Goal: Task Accomplishment & Management: Use online tool/utility

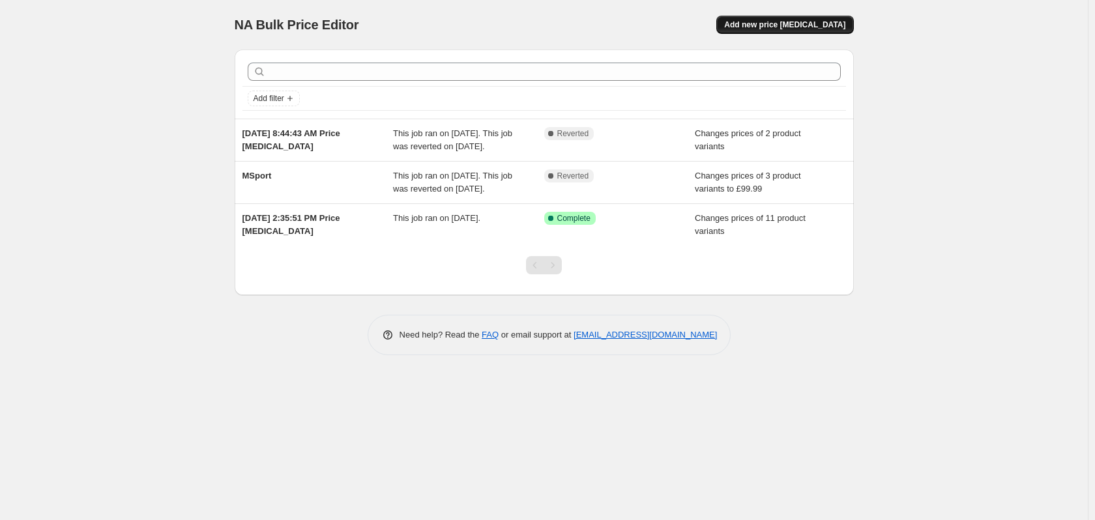
click at [781, 26] on span "Add new price [MEDICAL_DATA]" at bounding box center [784, 25] width 121 height 10
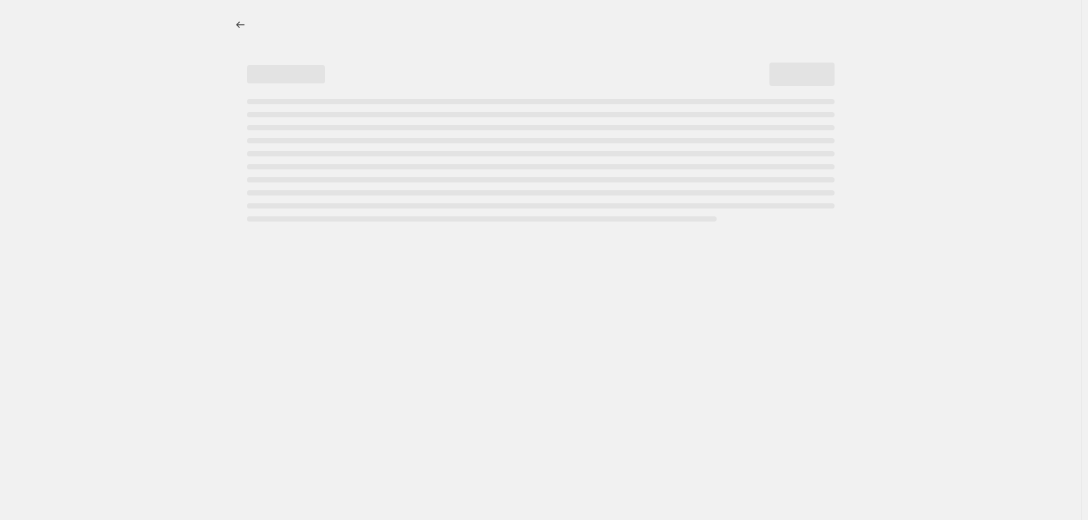
select select "percentage"
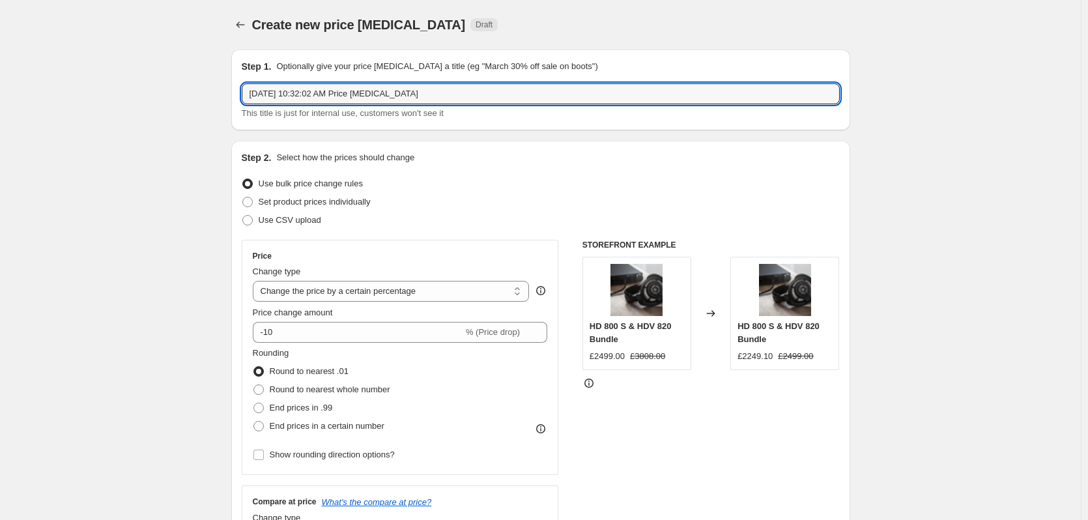
drag, startPoint x: 424, startPoint y: 91, endPoint x: 169, endPoint y: 49, distance: 258.8
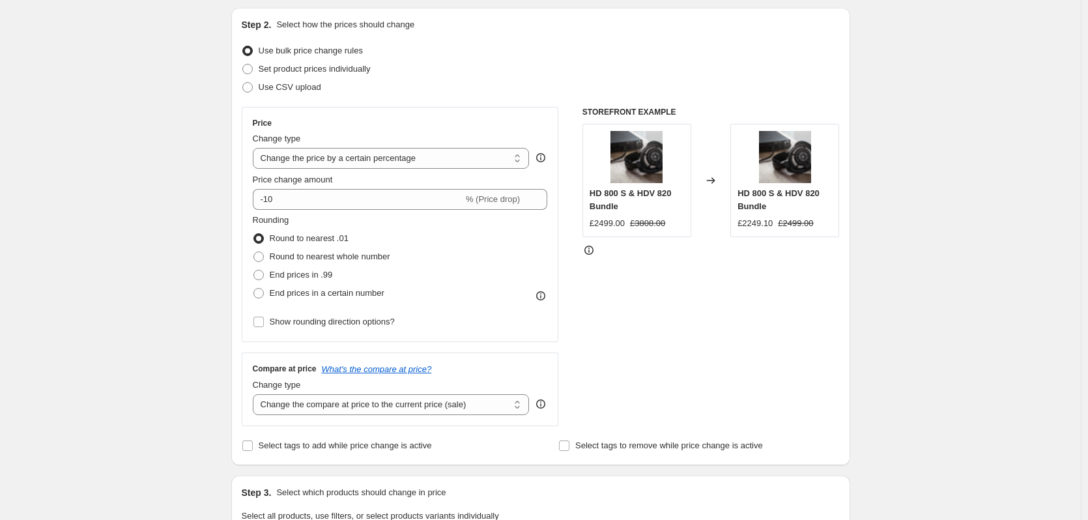
scroll to position [134, 0]
type input "October Promo"
click at [288, 63] on span "Set product prices individually" at bounding box center [315, 68] width 112 height 10
click at [243, 63] on input "Set product prices individually" at bounding box center [242, 63] width 1 height 1
radio input "true"
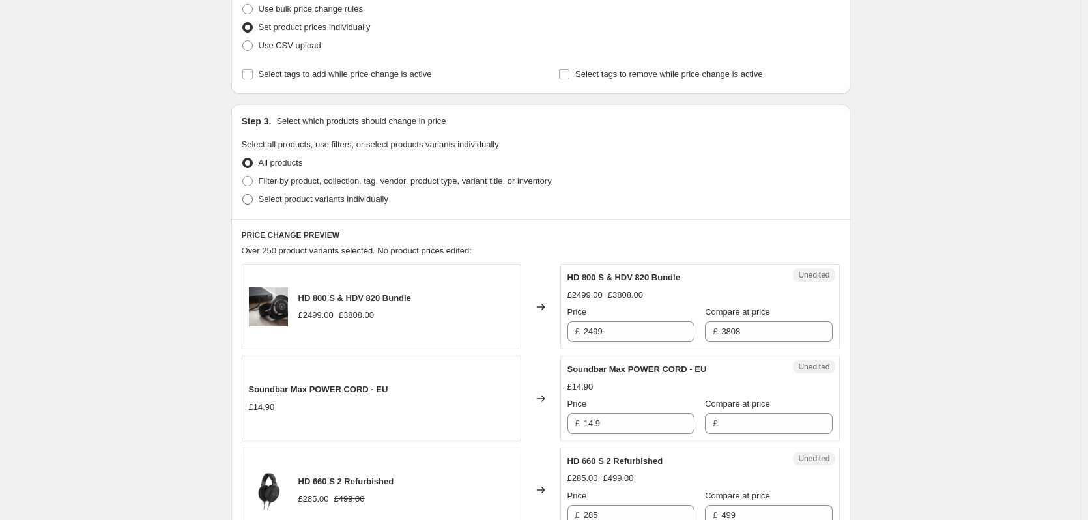
scroll to position [175, 0]
click at [309, 200] on span "Select product variants individually" at bounding box center [324, 199] width 130 height 10
click at [243, 194] on input "Select product variants individually" at bounding box center [242, 194] width 1 height 1
radio input "true"
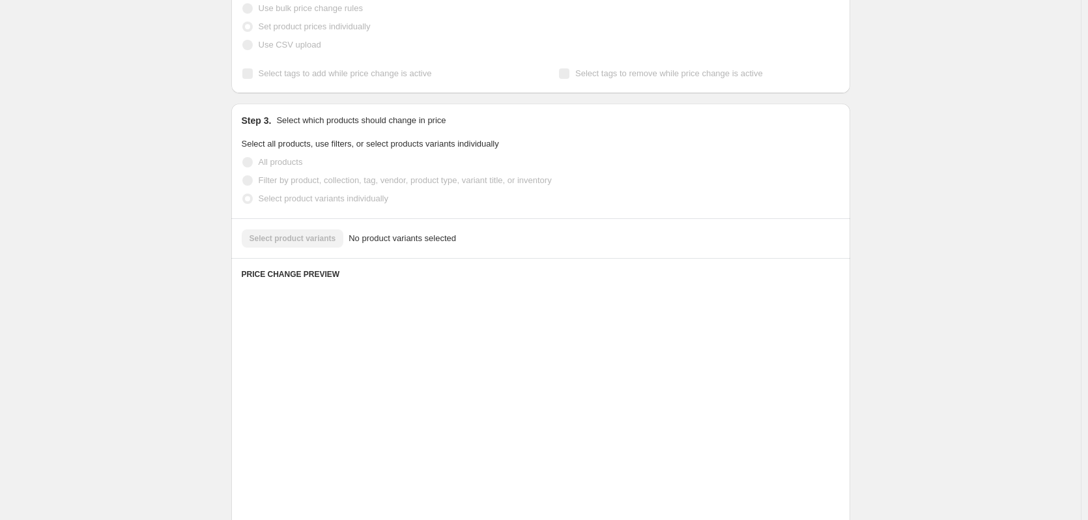
scroll to position [164, 0]
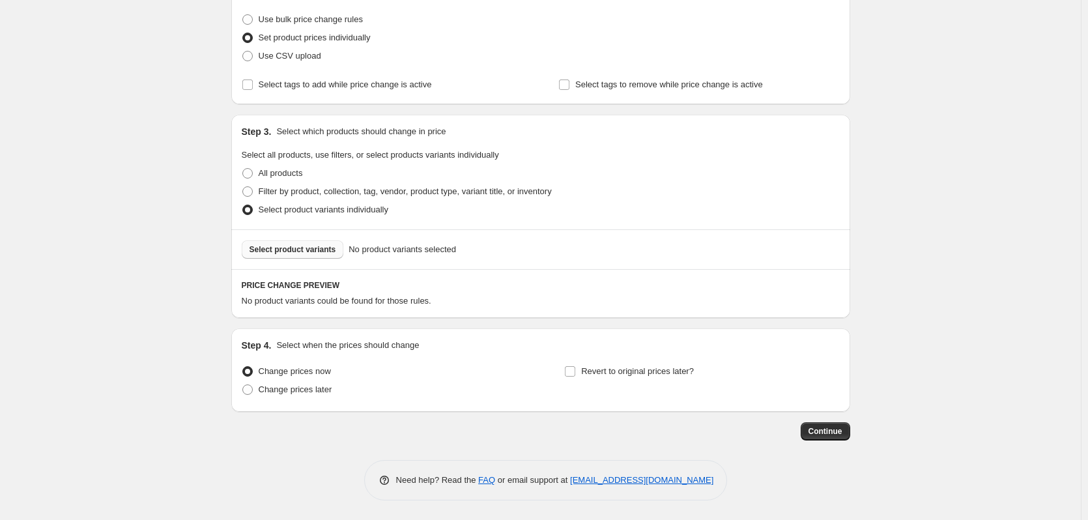
click at [325, 257] on button "Select product variants" at bounding box center [293, 249] width 102 height 18
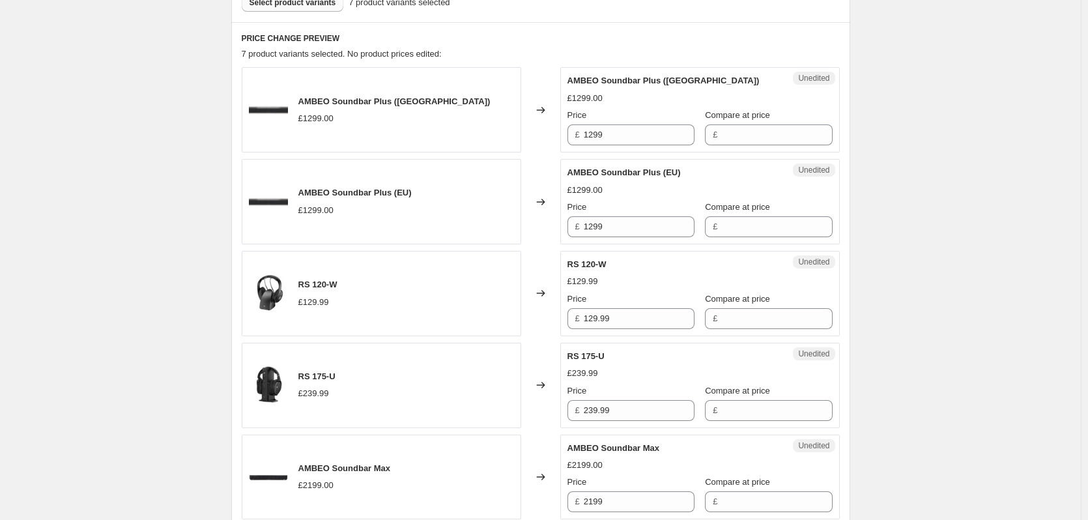
scroll to position [415, 0]
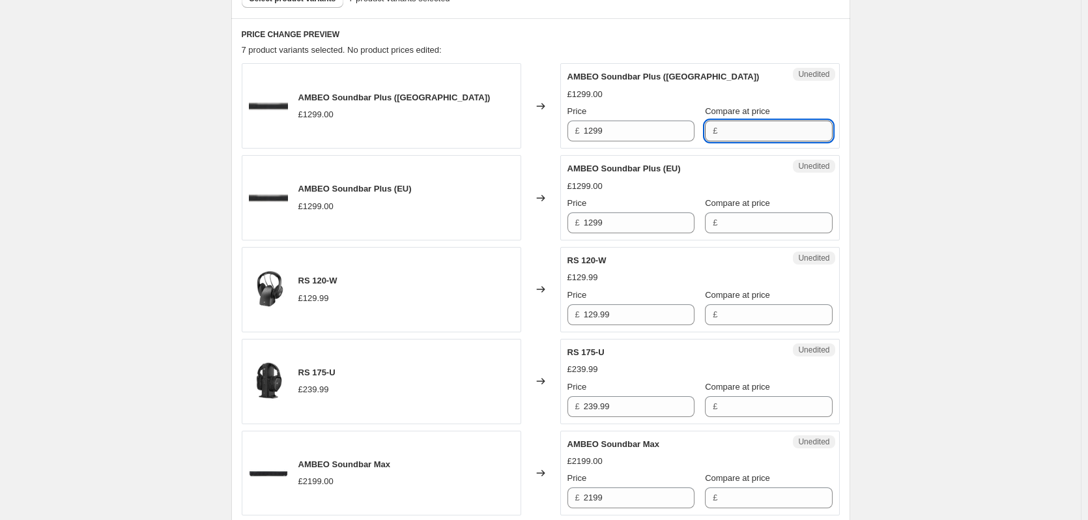
click at [731, 124] on input "Compare at price" at bounding box center [776, 131] width 111 height 21
type input "899"
click at [730, 219] on div "AMBEO Soundbar Plus ([GEOGRAPHIC_DATA]) £1299.00 Price £ 1299 Compare at price £" at bounding box center [700, 197] width 265 height 71
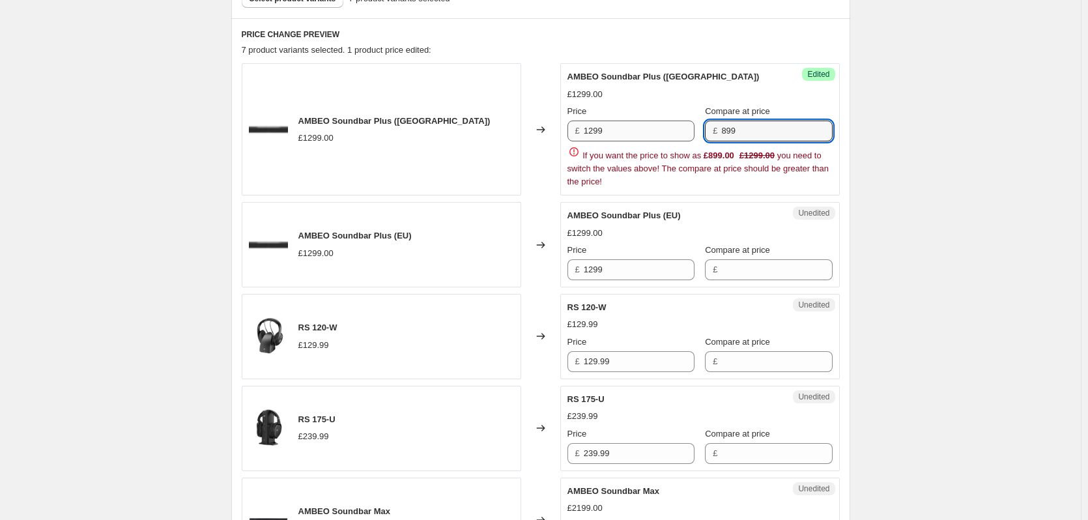
drag, startPoint x: 742, startPoint y: 130, endPoint x: 676, endPoint y: 137, distance: 66.3
click at [676, 137] on div "Price £ 1299 Compare at price £ 899" at bounding box center [700, 123] width 265 height 36
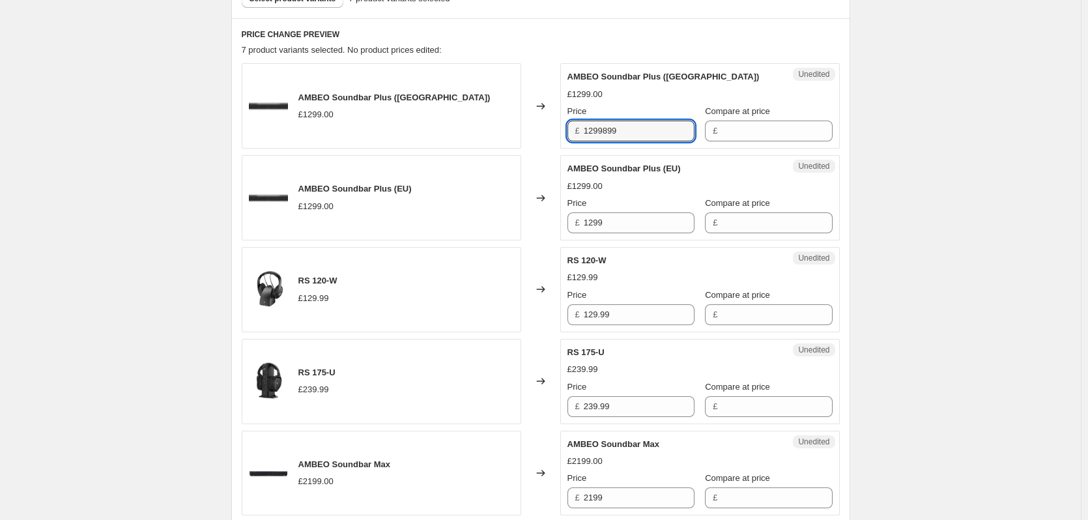
click at [584, 124] on div "£ 1299899" at bounding box center [631, 131] width 127 height 21
type input "899"
click at [751, 132] on input "Compare at price" at bounding box center [776, 131] width 111 height 21
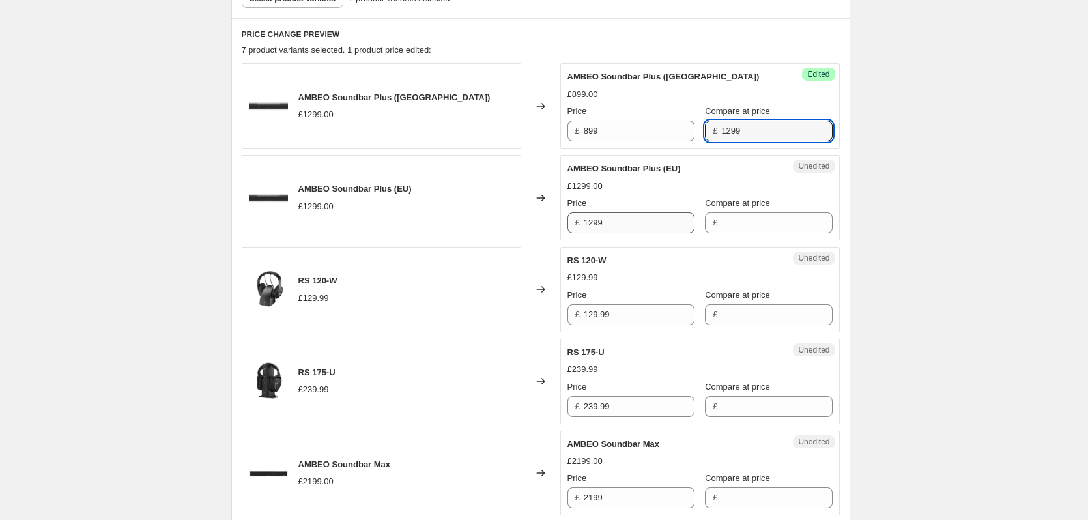
type input "1299"
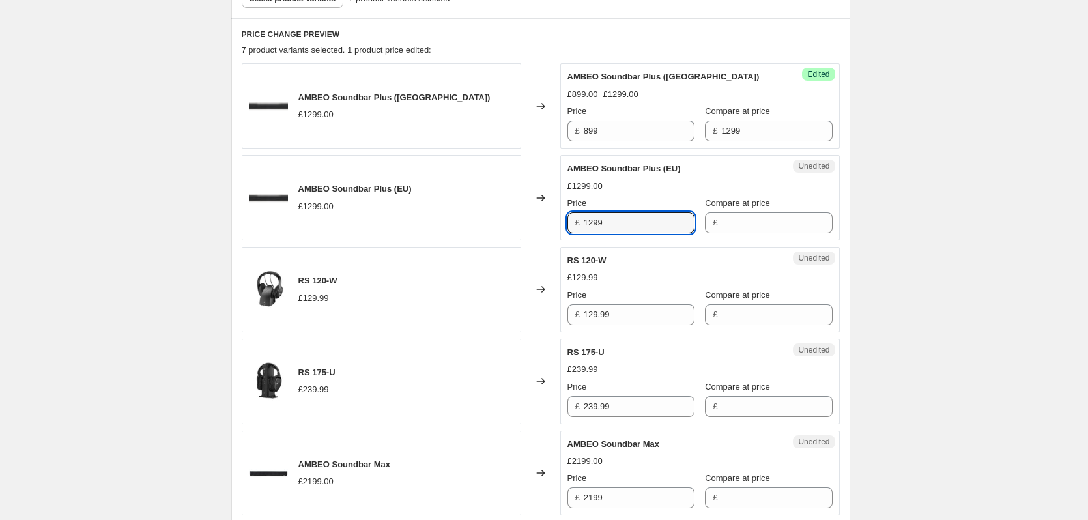
drag, startPoint x: 620, startPoint y: 224, endPoint x: 559, endPoint y: 227, distance: 60.7
click at [559, 227] on div "AMBEO Soundbar Plus ([GEOGRAPHIC_DATA]) £1299.00 Changed to Unedited AMBEO Soun…" at bounding box center [541, 197] width 598 height 85
type input "1299"
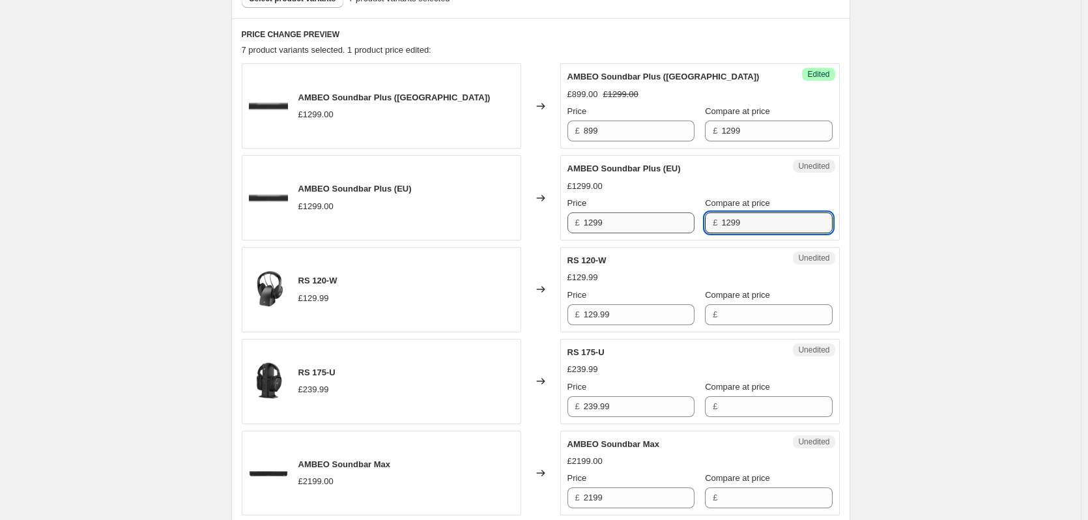
type input "1299"
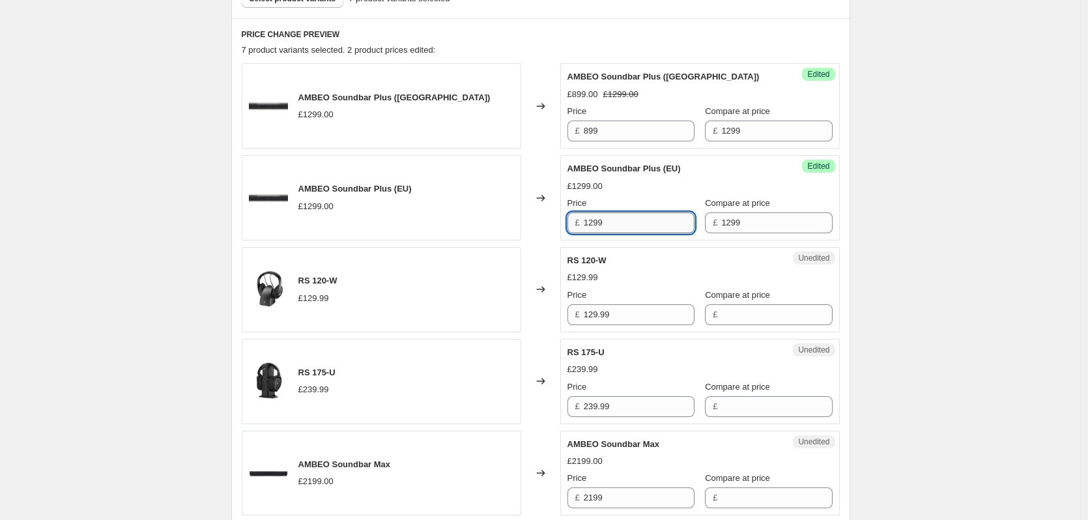
click at [646, 227] on input "1299" at bounding box center [639, 222] width 111 height 21
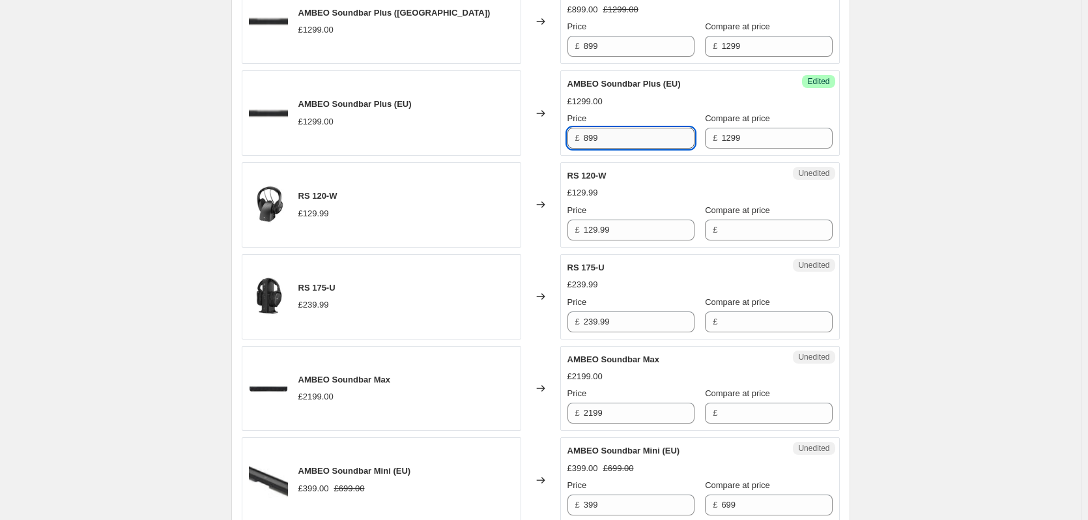
scroll to position [500, 0]
type input "899"
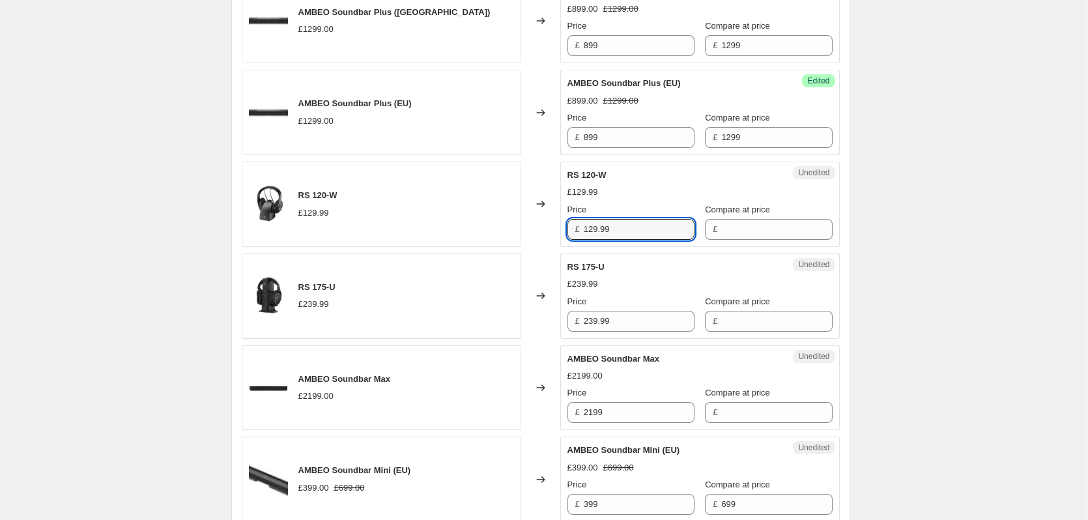
drag, startPoint x: 646, startPoint y: 227, endPoint x: 573, endPoint y: 227, distance: 73.0
click at [573, 227] on div "£ 129.99" at bounding box center [631, 229] width 127 height 21
type input "129.99"
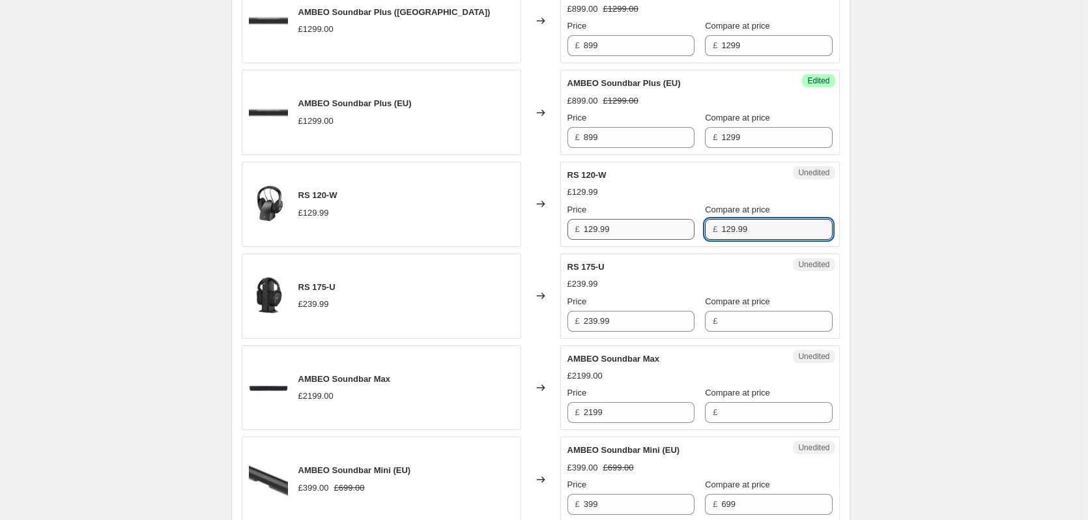
type input "129.99"
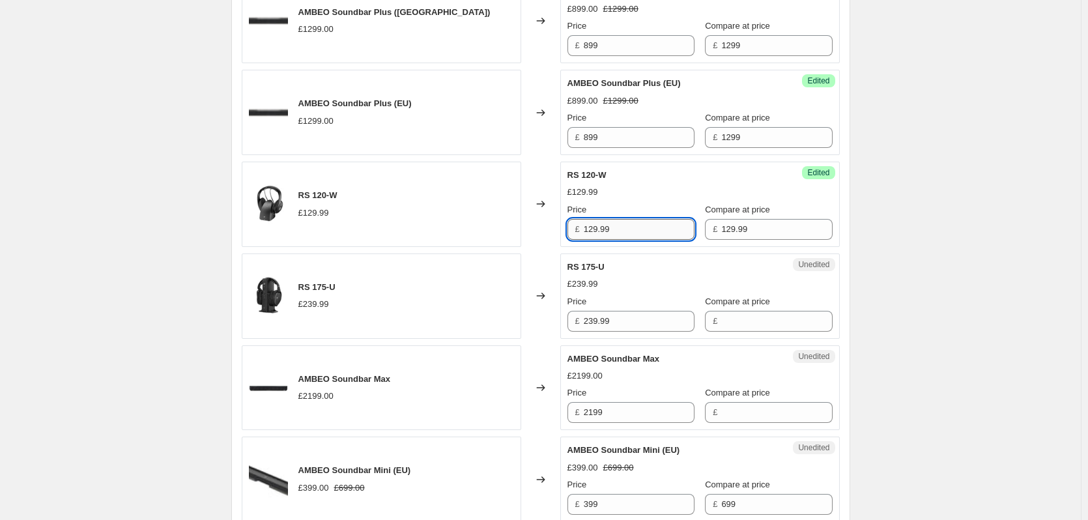
click at [646, 237] on input "129.99" at bounding box center [639, 229] width 111 height 21
drag, startPoint x: 596, startPoint y: 234, endPoint x: 573, endPoint y: 229, distance: 23.4
click at [573, 229] on div "£ 129.99" at bounding box center [631, 229] width 127 height 21
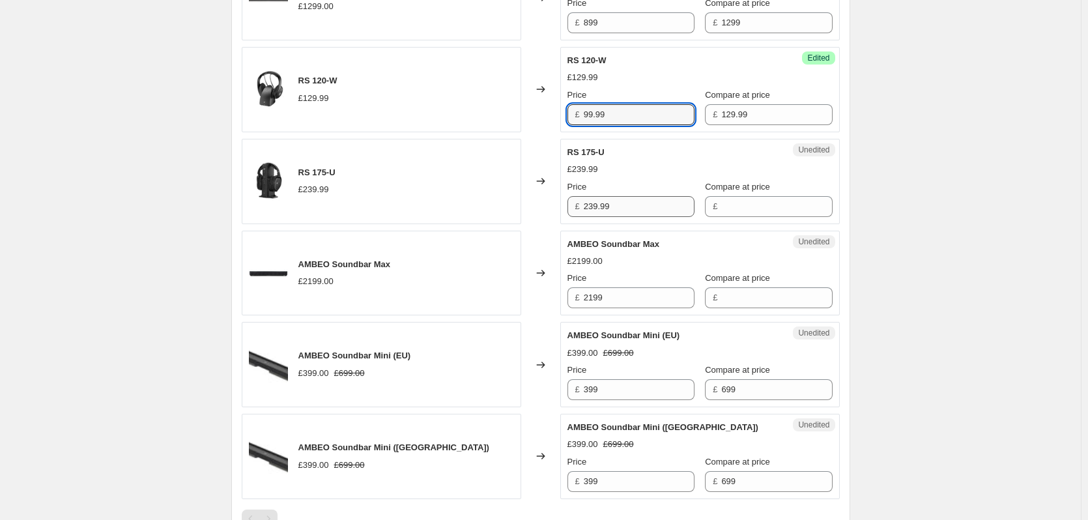
scroll to position [617, 0]
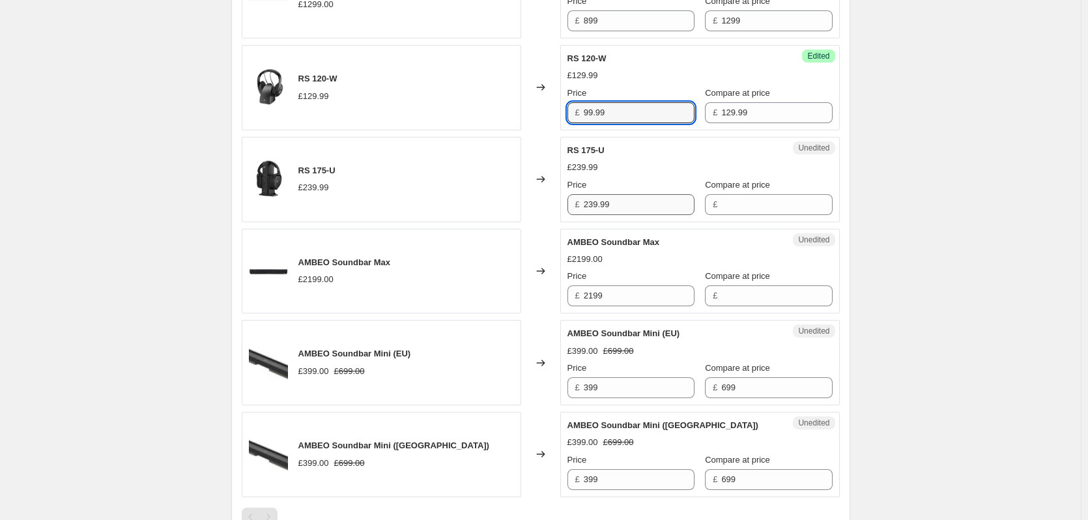
type input "99.99"
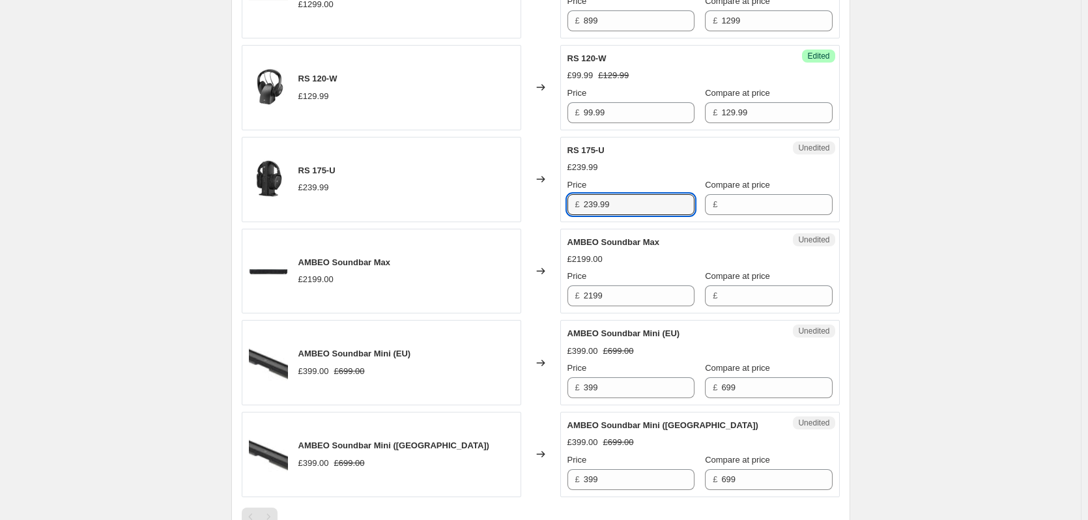
drag, startPoint x: 628, startPoint y: 205, endPoint x: 555, endPoint y: 205, distance: 72.3
click at [555, 205] on div "RS 175-U £239.99 Changed to Unedited RS 175-U £239.99 Price £ 239.99 Compare at…" at bounding box center [541, 179] width 598 height 85
type input "239.99"
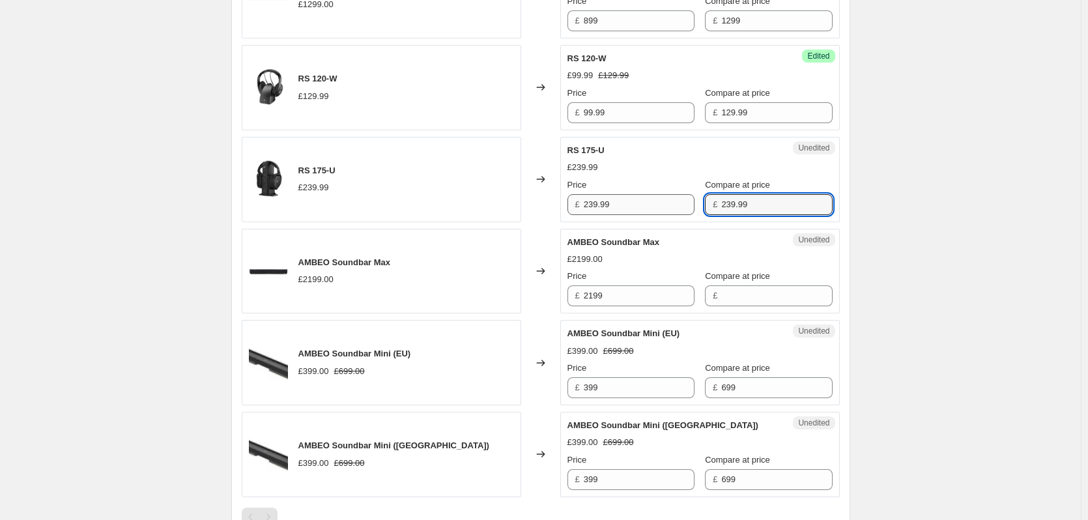
type input "239.99"
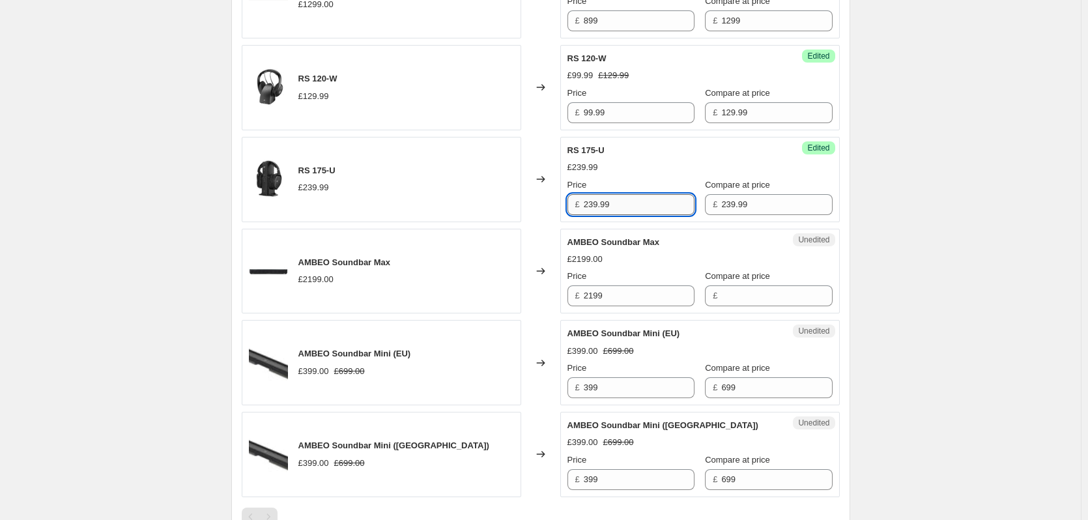
click at [633, 206] on input "239.99" at bounding box center [639, 204] width 111 height 21
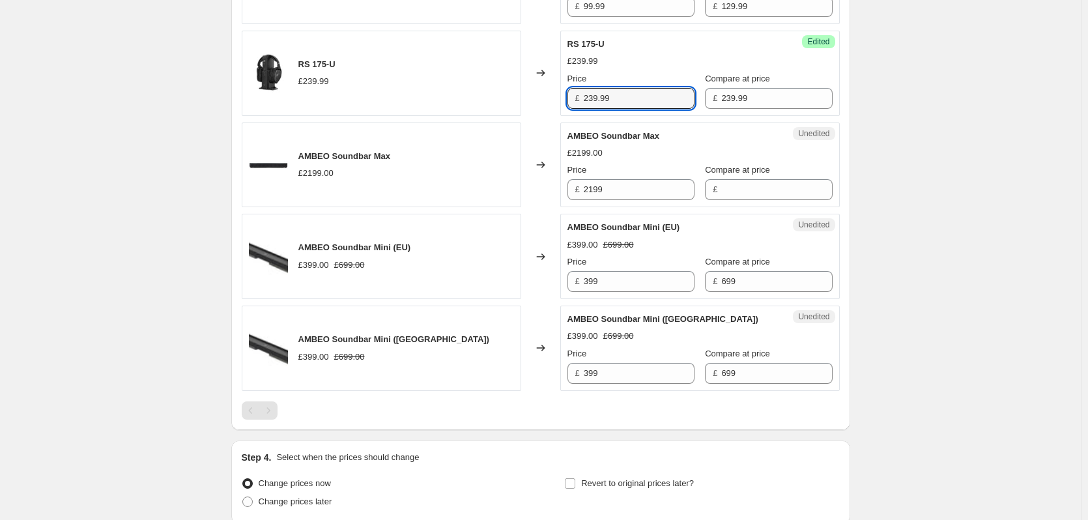
scroll to position [731, 0]
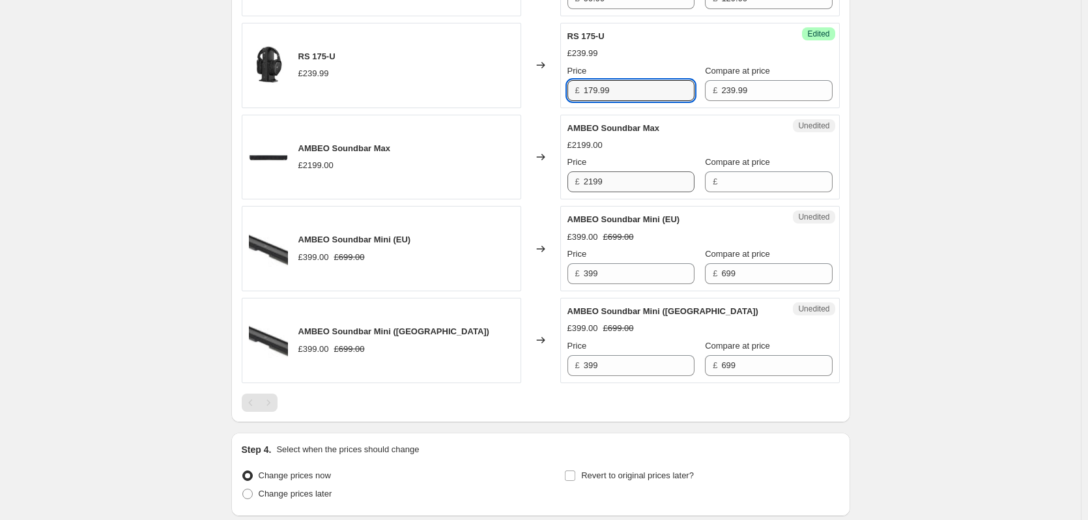
type input "179.99"
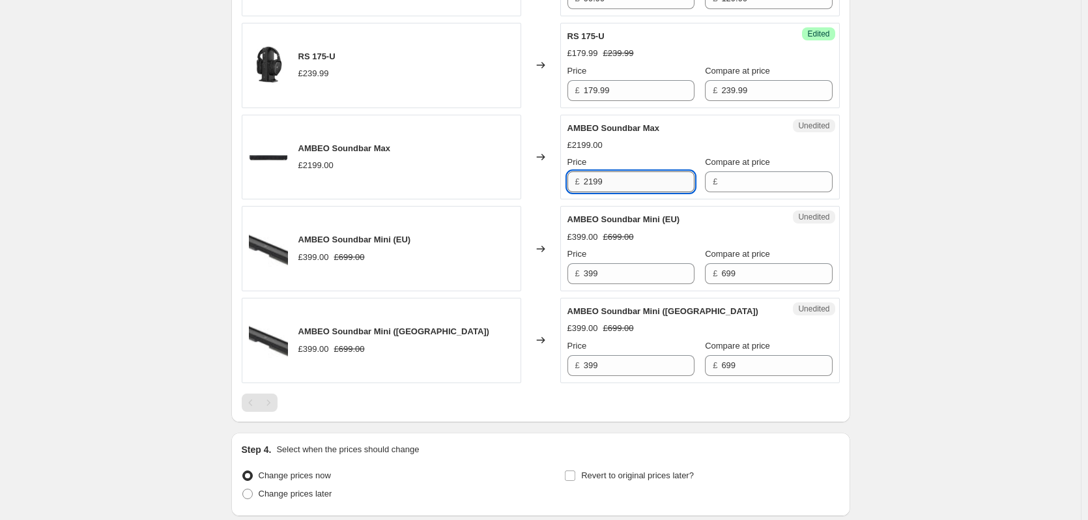
click at [633, 180] on input "2199" at bounding box center [639, 181] width 111 height 21
drag, startPoint x: 631, startPoint y: 181, endPoint x: 578, endPoint y: 179, distance: 52.8
click at [578, 179] on div "£ 2199" at bounding box center [631, 181] width 127 height 21
type input "2199"
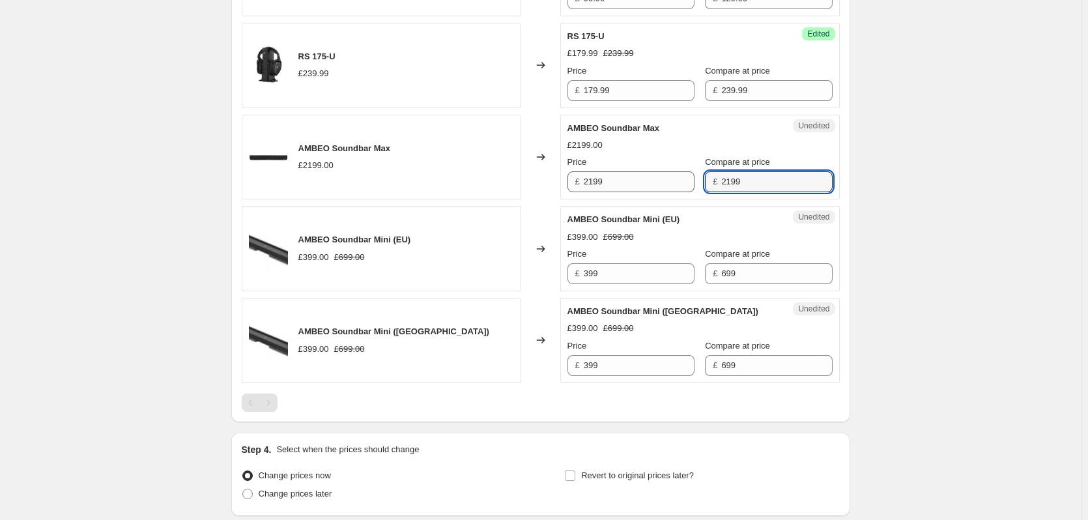
type input "2199"
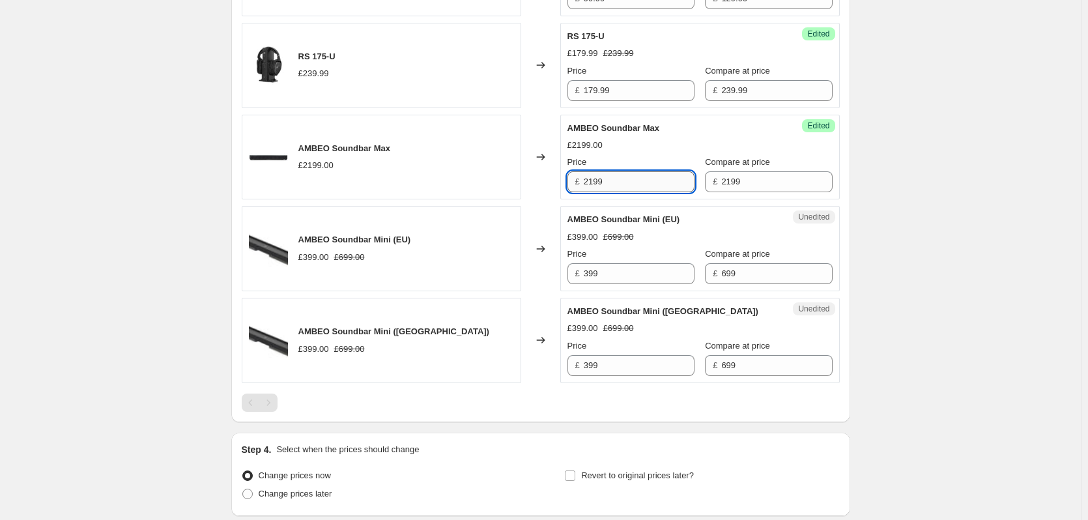
click at [635, 187] on input "2199" at bounding box center [639, 181] width 111 height 21
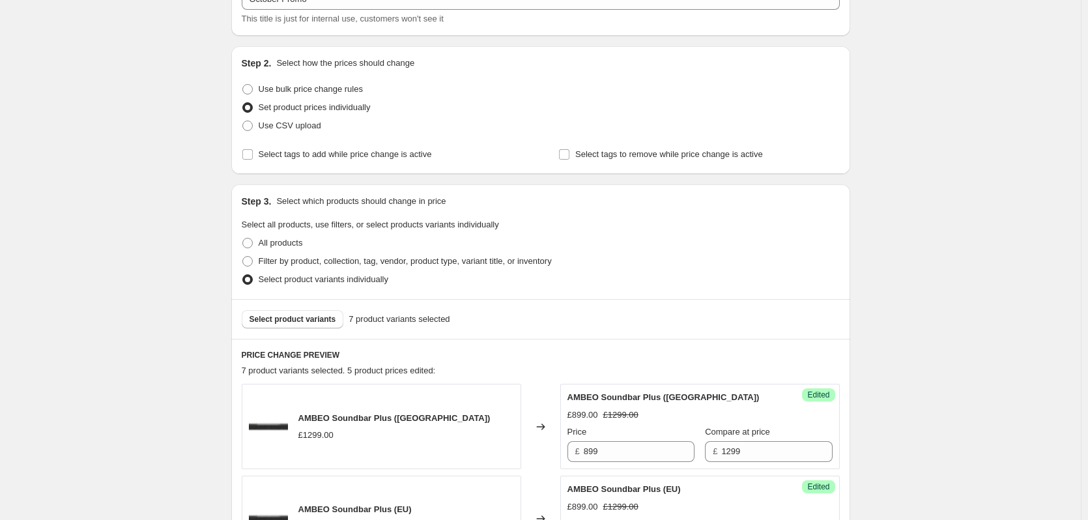
scroll to position [95, 0]
type input "1599"
click at [316, 323] on span "Select product variants" at bounding box center [293, 318] width 87 height 10
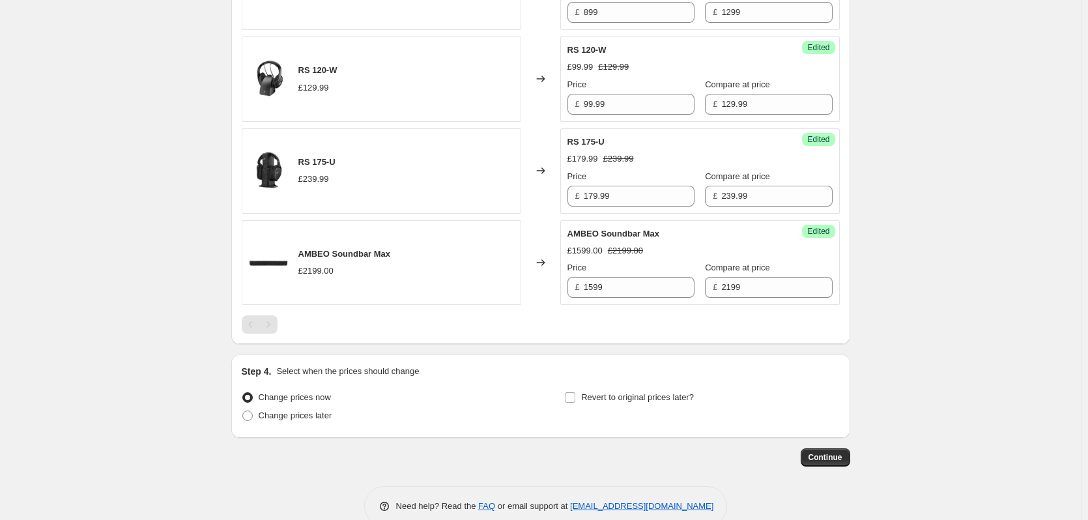
scroll to position [652, 0]
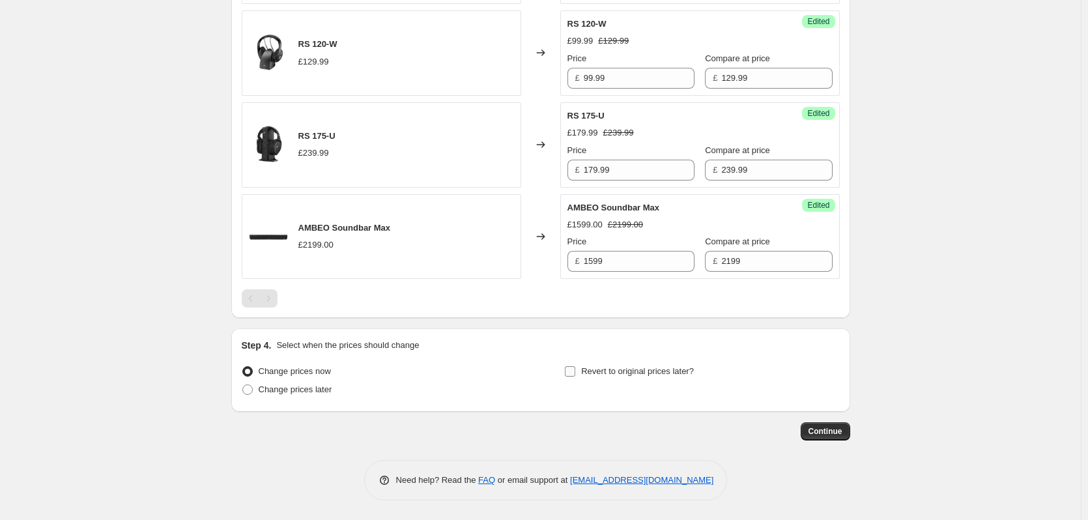
click at [581, 368] on label "Revert to original prices later?" at bounding box center [629, 371] width 130 height 18
click at [575, 368] on input "Revert to original prices later?" at bounding box center [570, 371] width 10 height 10
checkbox input "true"
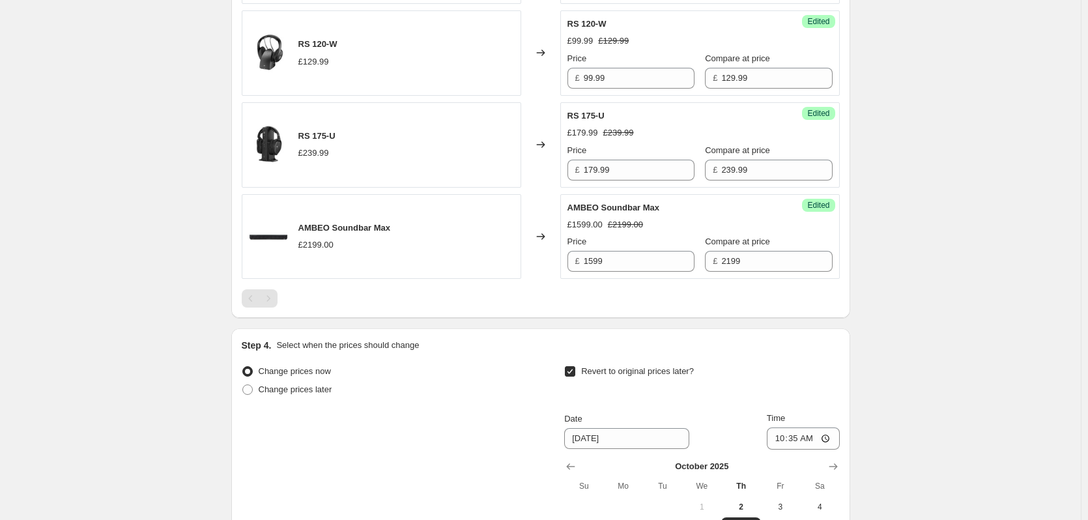
scroll to position [874, 0]
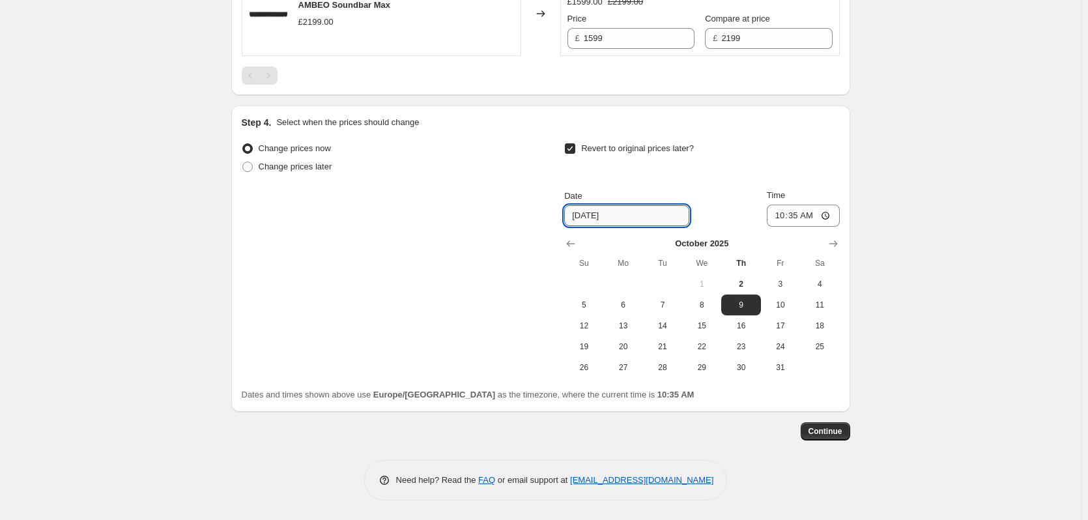
click at [632, 220] on input "[DATE]" at bounding box center [626, 215] width 125 height 21
click at [788, 370] on span "31" at bounding box center [780, 367] width 29 height 10
type input "[DATE]"
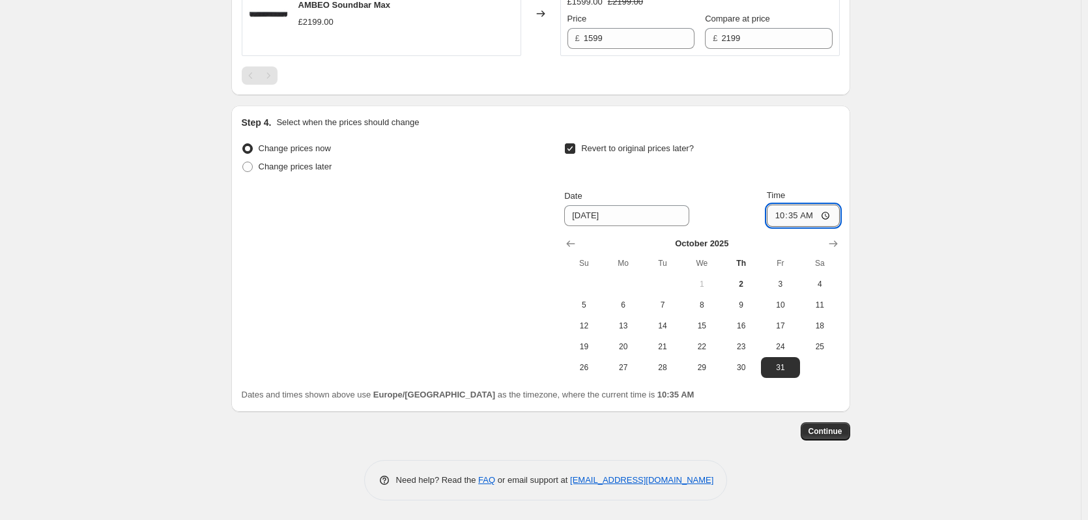
click at [780, 215] on input "10:35" at bounding box center [803, 216] width 73 height 22
click at [809, 218] on input "11:59" at bounding box center [803, 216] width 73 height 22
type input "23:59"
click at [837, 440] on button "Continue" at bounding box center [826, 431] width 50 height 18
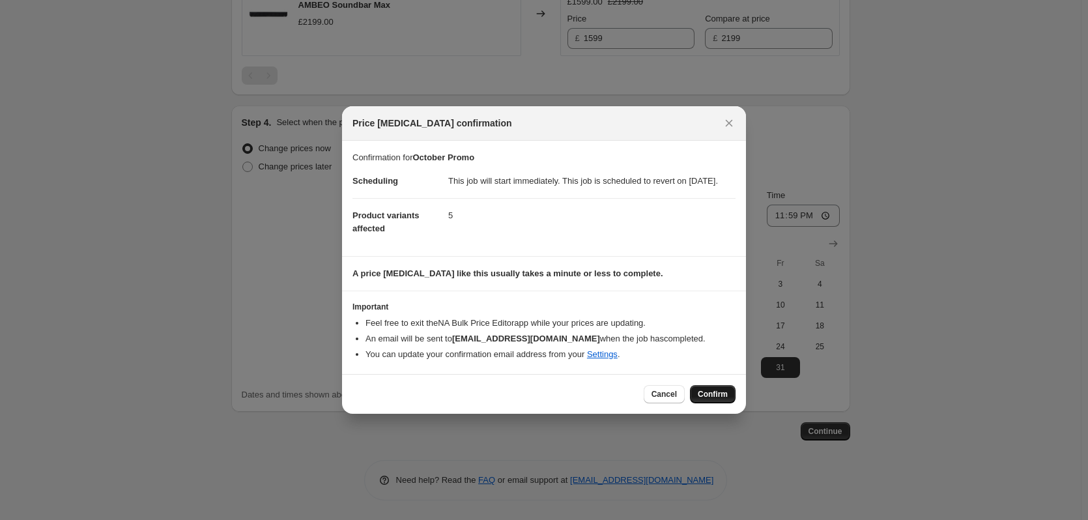
drag, startPoint x: 712, startPoint y: 403, endPoint x: 697, endPoint y: 400, distance: 15.2
click at [697, 400] on button "Confirm" at bounding box center [713, 394] width 46 height 18
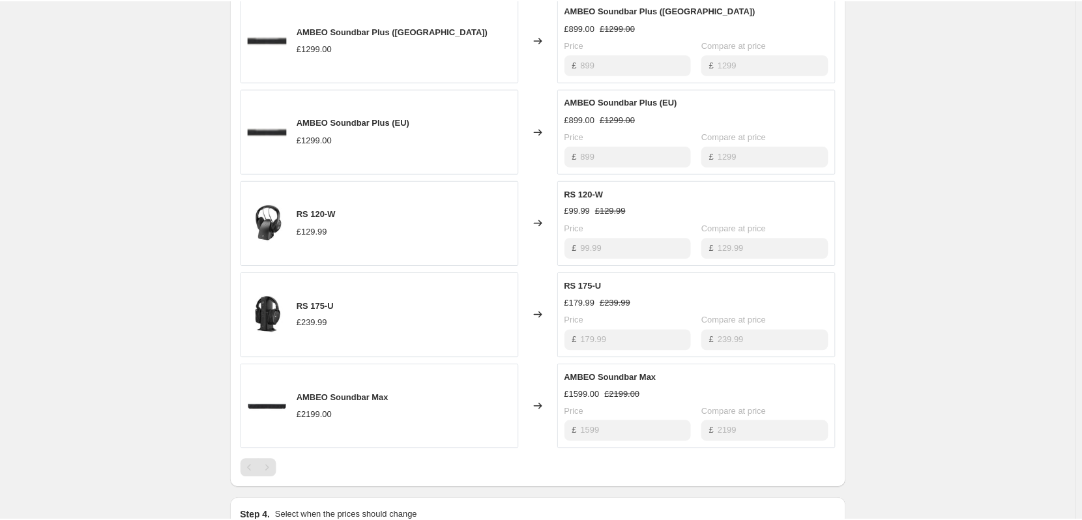
scroll to position [606, 0]
